Goal: Task Accomplishment & Management: Manage account settings

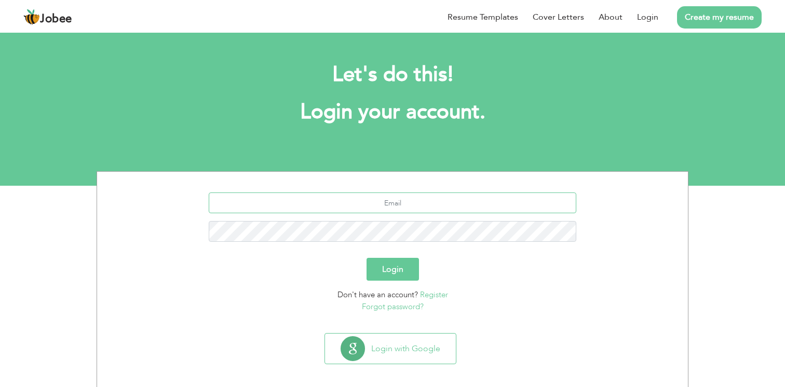
click at [365, 201] on input "text" at bounding box center [393, 203] width 368 height 21
type input "malikdawar@hotmail.com"
click at [378, 270] on button "Login" at bounding box center [393, 269] width 52 height 23
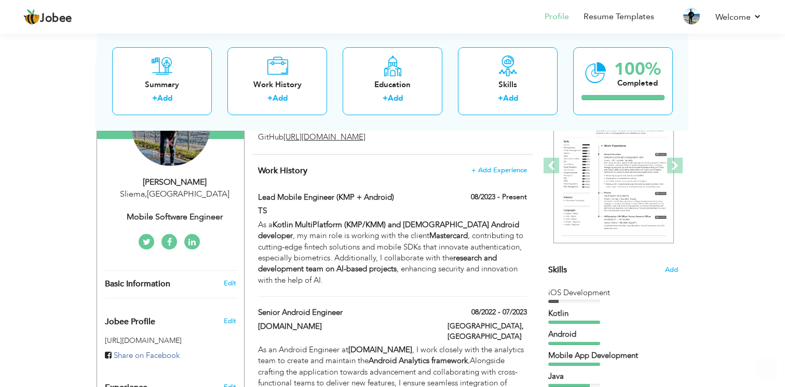
scroll to position [142, 0]
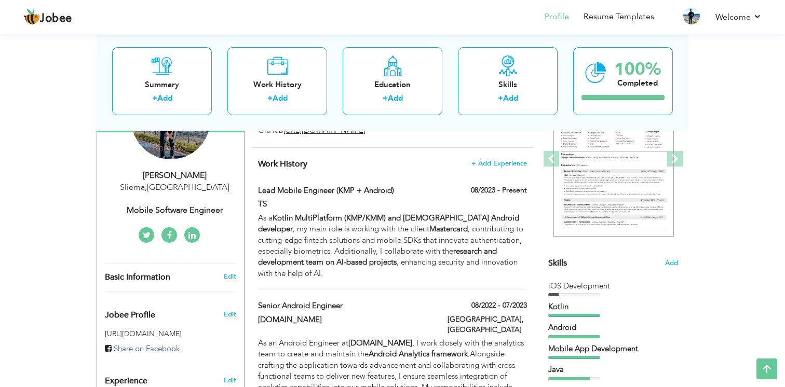
click at [183, 184] on div "Sliema , [GEOGRAPHIC_DATA]" at bounding box center [174, 188] width 139 height 12
type input "[PERSON_NAME]"
type input "[PHONE_NUMBER]"
select select "number:135"
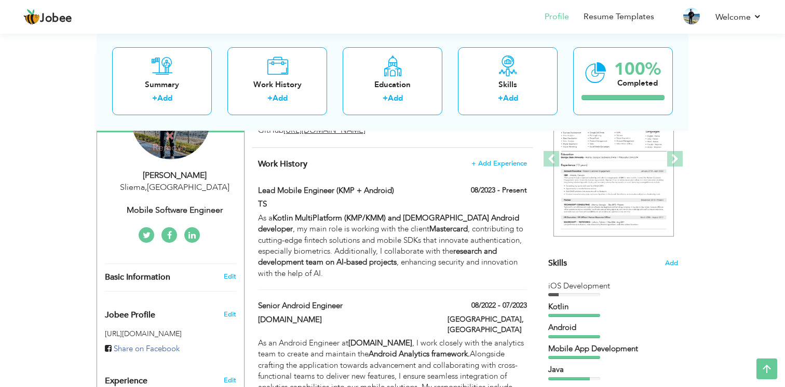
type input "Sliema"
select select "number:11"
type input "Mobile Software Engineer"
type input "[URL][DOMAIN_NAME][PERSON_NAME]"
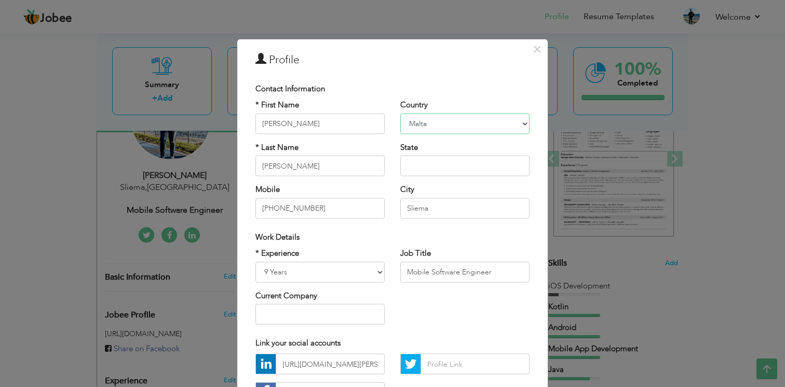
click at [449, 134] on select "[GEOGRAPHIC_DATA] [GEOGRAPHIC_DATA] [GEOGRAPHIC_DATA] [US_STATE] [GEOGRAPHIC_DA…" at bounding box center [464, 123] width 129 height 21
select select "number:79"
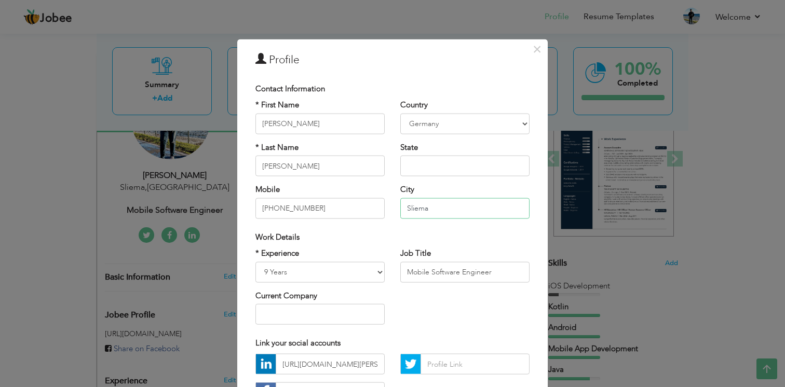
click at [431, 209] on input "Sliema" at bounding box center [464, 208] width 129 height 21
type input "Koln"
click at [423, 229] on div "Work Details" at bounding box center [393, 236] width 290 height 21
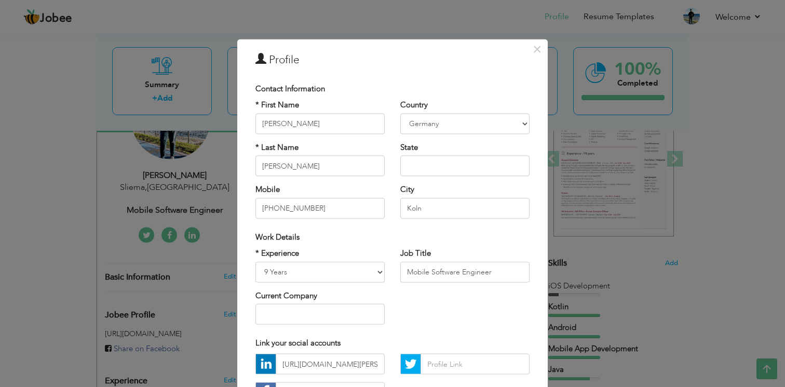
scroll to position [87, 0]
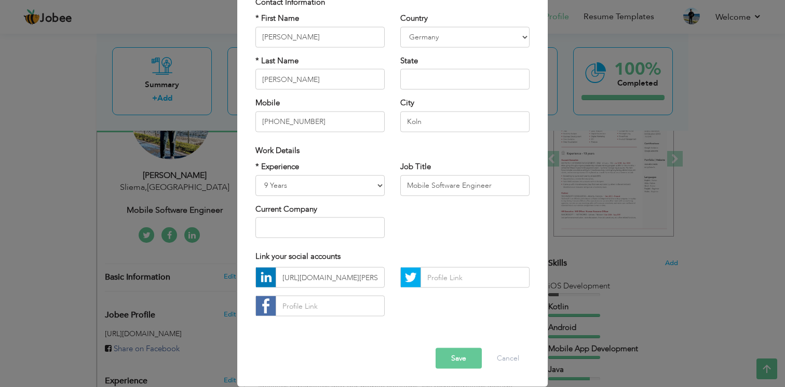
click at [454, 364] on button "Save" at bounding box center [459, 358] width 46 height 21
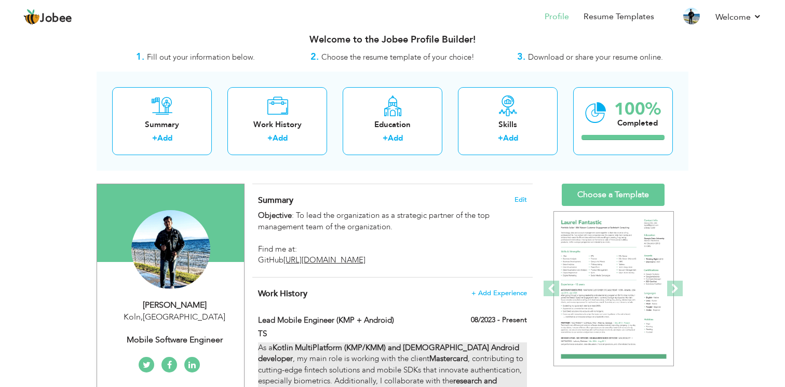
scroll to position [0, 0]
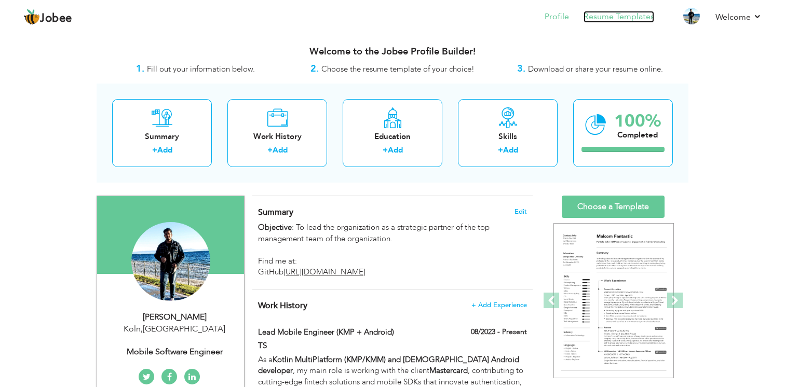
click at [632, 15] on link "Resume Templates" at bounding box center [619, 17] width 71 height 12
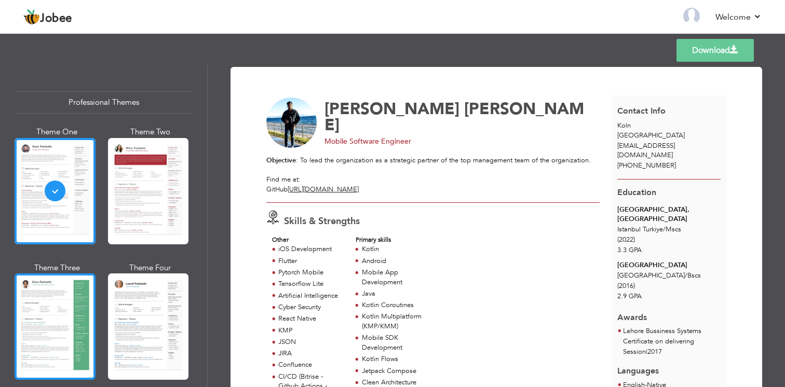
click at [55, 303] on div at bounding box center [55, 327] width 81 height 106
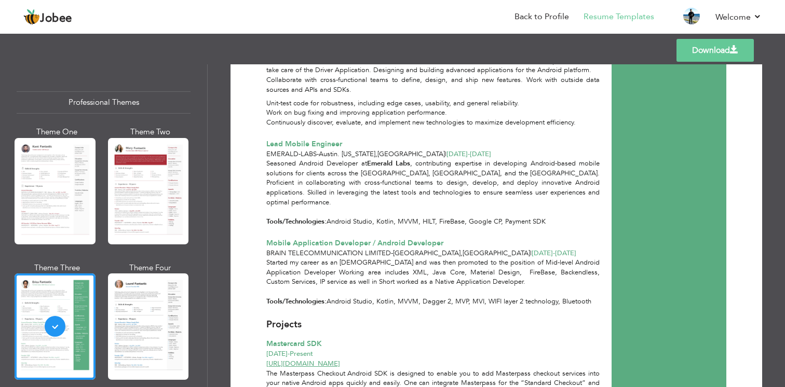
scroll to position [576, 0]
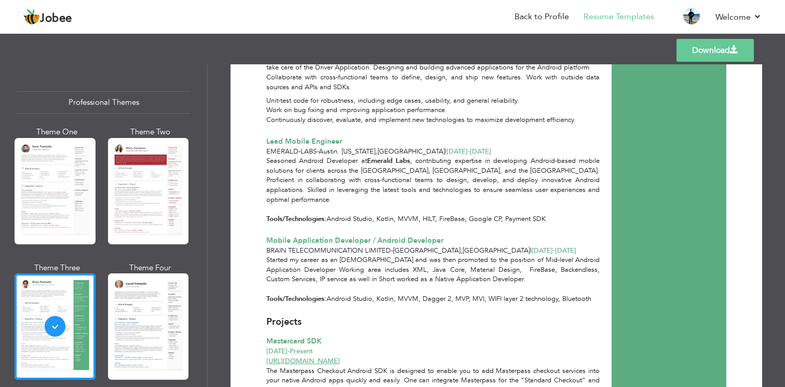
click at [694, 55] on link "Download" at bounding box center [714, 50] width 77 height 23
